Goal: Use online tool/utility: Utilize a website feature to perform a specific function

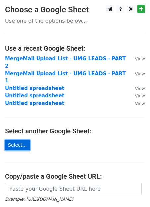
click at [20, 140] on link "Select..." at bounding box center [17, 145] width 25 height 10
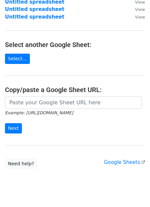
click at [42, 110] on icon "Example: https://docs.google.com/spreadsheets/d/abc/edit" at bounding box center [39, 113] width 68 height 6
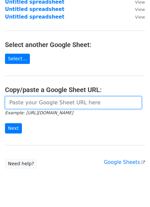
click at [38, 96] on input "url" at bounding box center [73, 102] width 136 height 13
paste input "https://docs.google.com/spreadsheets/d/17HL6kwgf5KVvEOHzfBmkon5Dwt5qsg_6jpK_cUH…"
type input "https://docs.google.com/spreadsheets/d/17HL6kwgf5KVvEOHzfBmkon5Dwt5qsg_6jpK_cUH…"
paste input "https://docs.google.com/spreadsheets/d/17HL6kwgf5KVvEOHzfBmkon5Dwt5qsg_6jpK_cUH…"
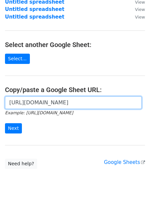
scroll to position [0, 151]
type input "https://docs.google.com/spreadsheets/d/17HL6kwgf5KVvEOHzfBmkon5Dwt5qsg_6jpK_cUH…"
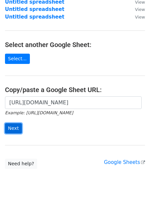
click at [10, 123] on input "Next" at bounding box center [13, 128] width 17 height 10
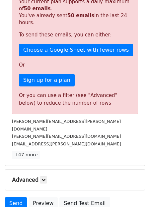
scroll to position [150, 0]
